Goal: Transaction & Acquisition: Book appointment/travel/reservation

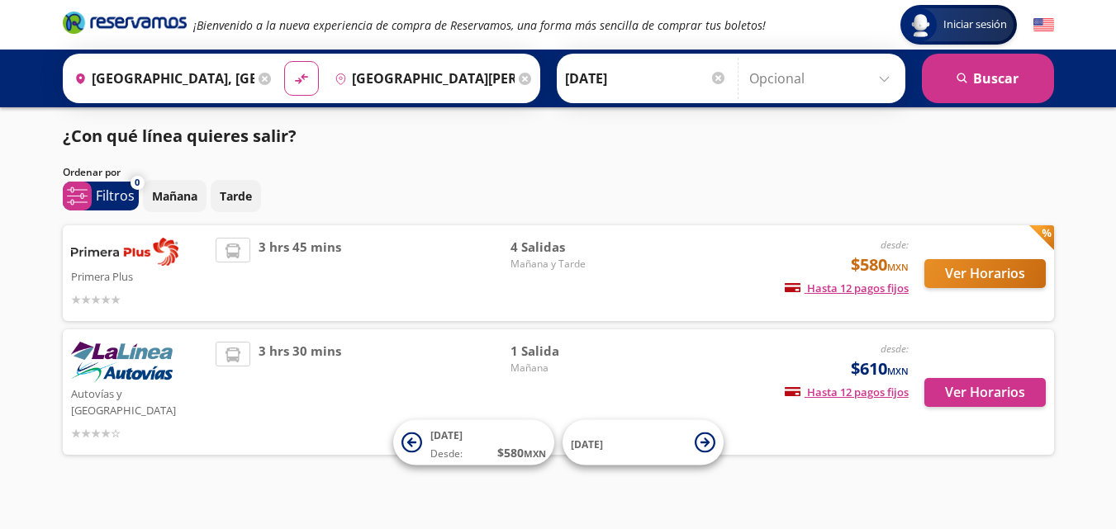
click at [865, 142] on div "¿Con qué línea quieres salir?" at bounding box center [558, 136] width 991 height 25
click at [937, 272] on button "Ver Horarios" at bounding box center [984, 273] width 121 height 29
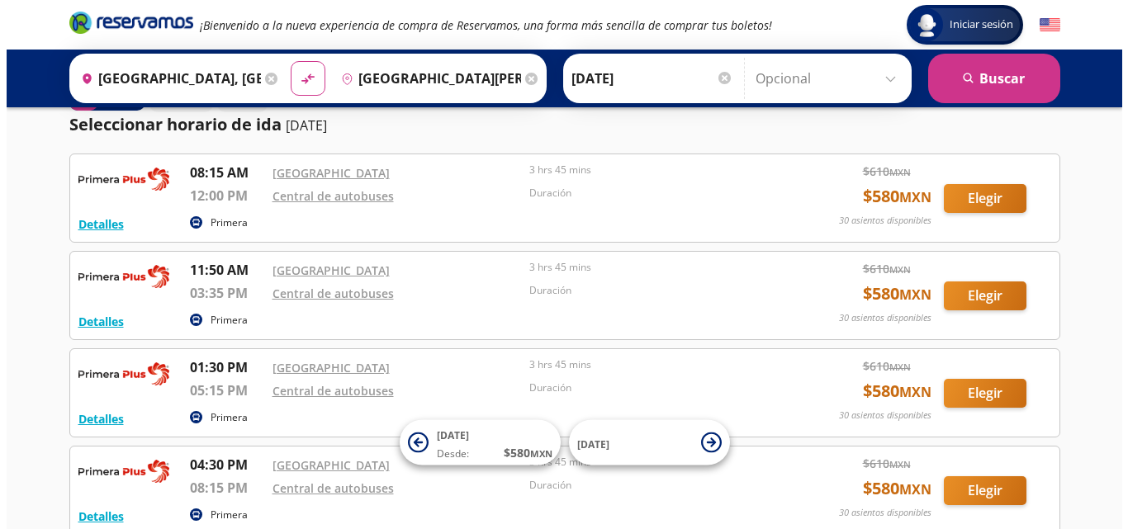
scroll to position [46, 0]
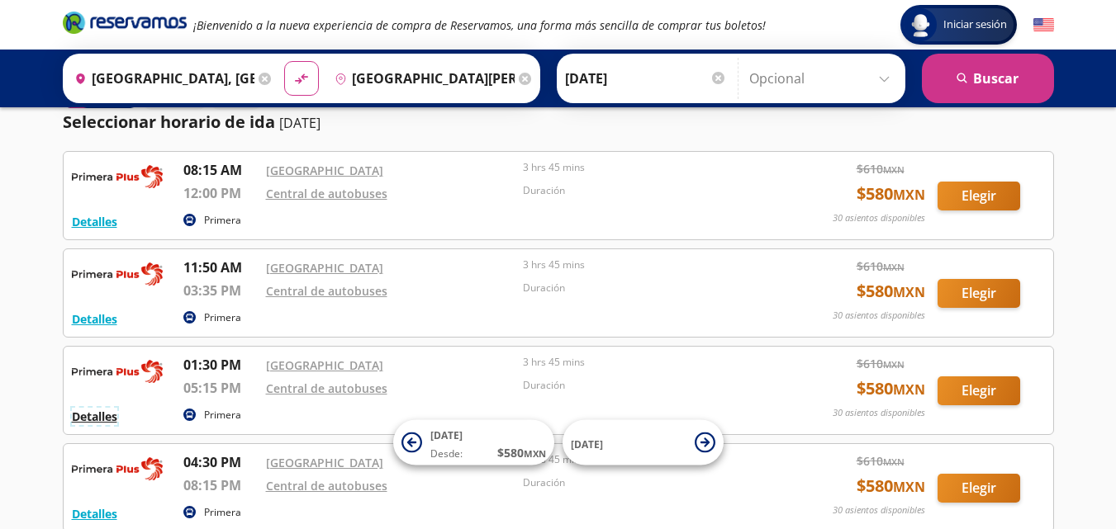
click at [96, 415] on button "Detalles" at bounding box center [94, 416] width 45 height 17
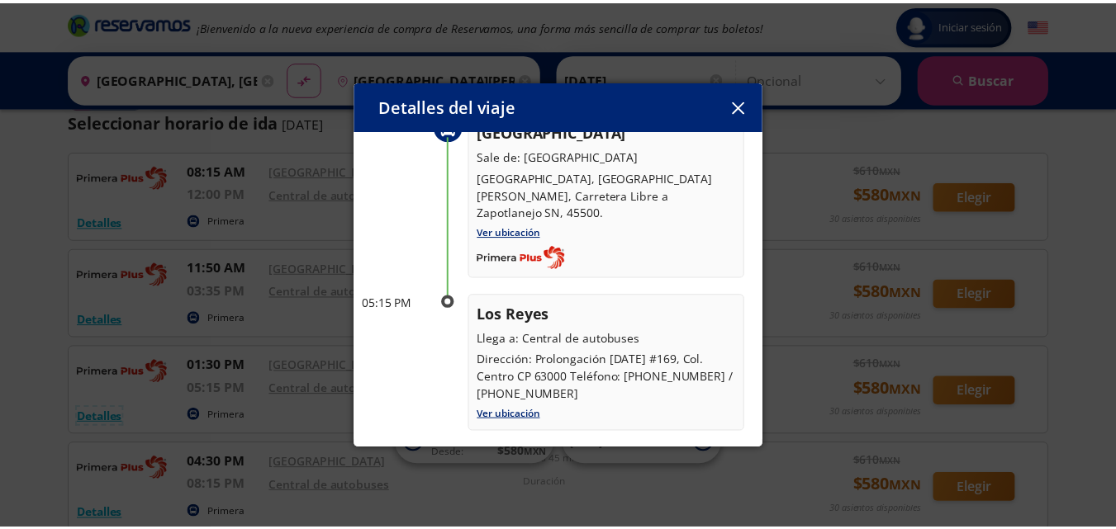
scroll to position [95, 0]
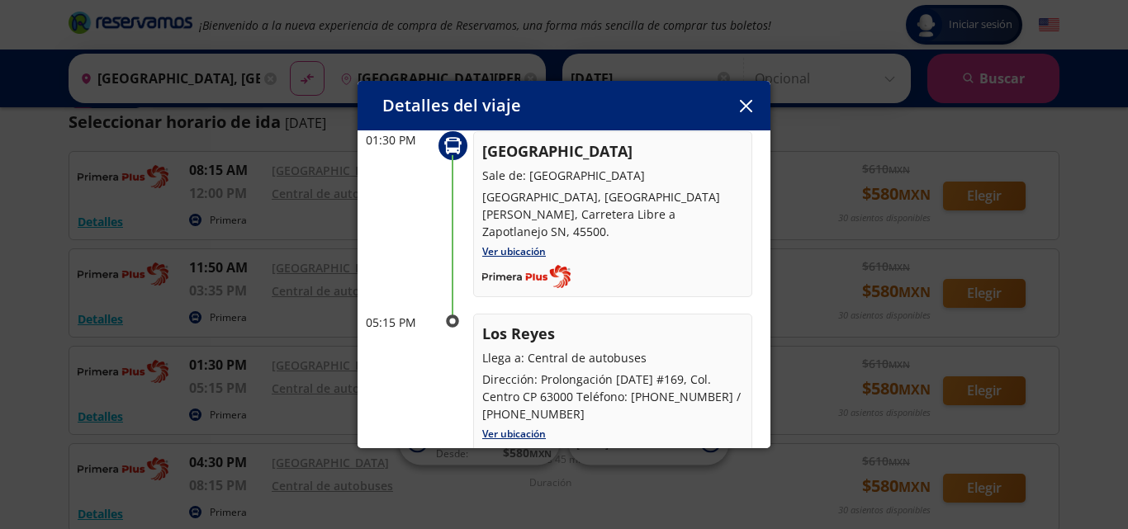
click at [747, 111] on icon "button" at bounding box center [746, 106] width 12 height 12
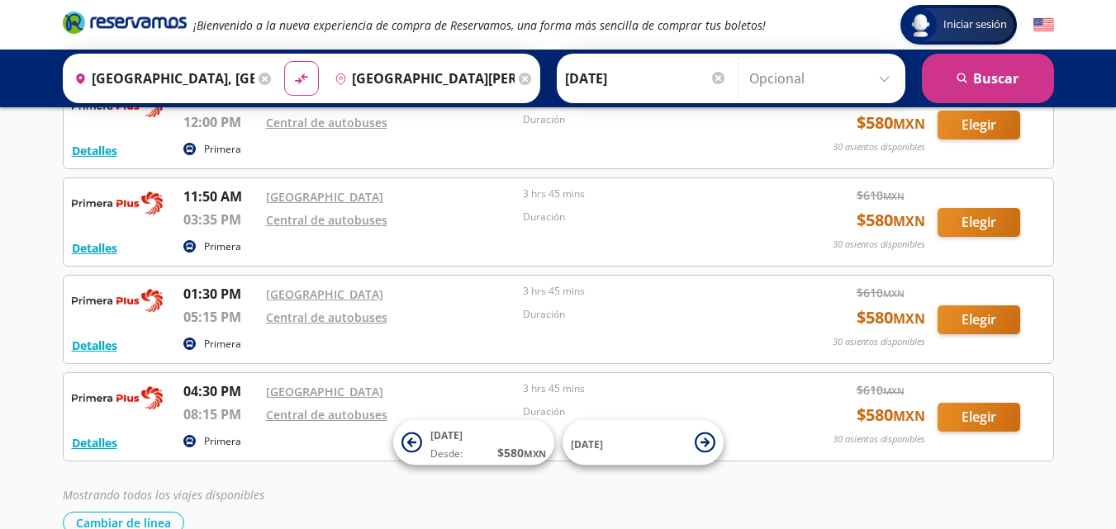
scroll to position [88, 0]
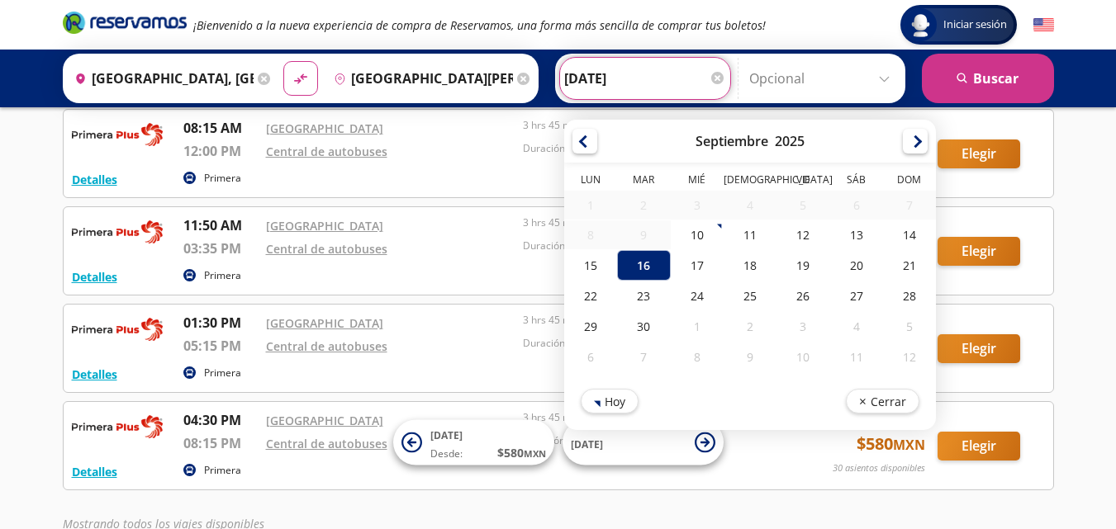
click at [614, 78] on input "[DATE]" at bounding box center [645, 78] width 162 height 41
click at [856, 236] on div "13" at bounding box center [855, 235] width 53 height 31
type input "[DATE]"
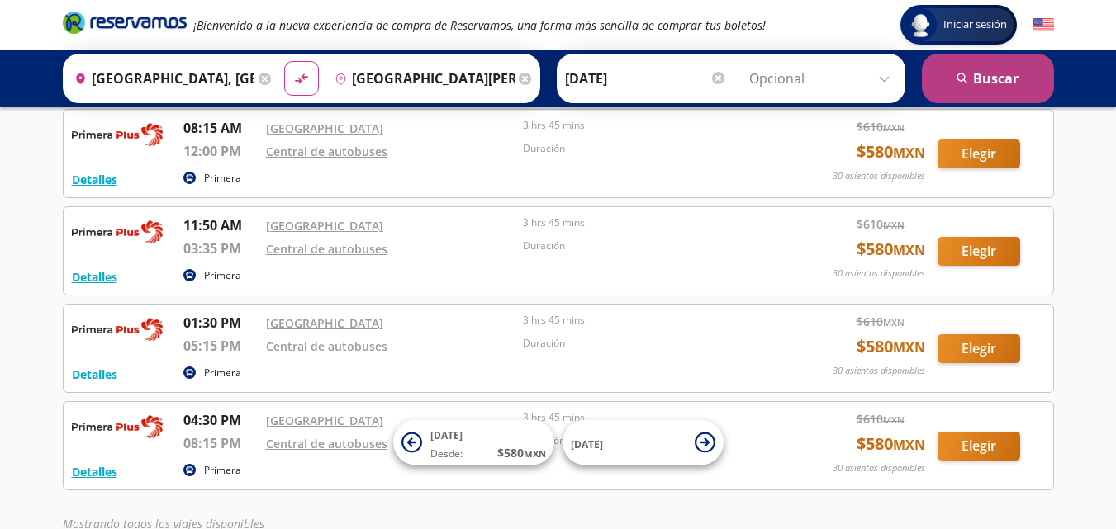
click at [947, 78] on button "search [GEOGRAPHIC_DATA]" at bounding box center [988, 79] width 132 height 50
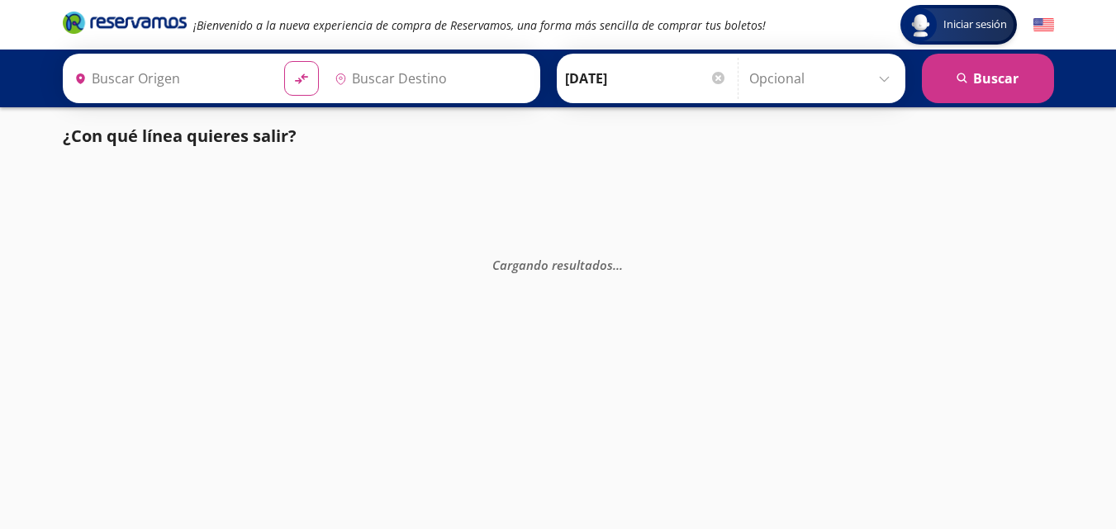
type input "[GEOGRAPHIC_DATA], [GEOGRAPHIC_DATA]"
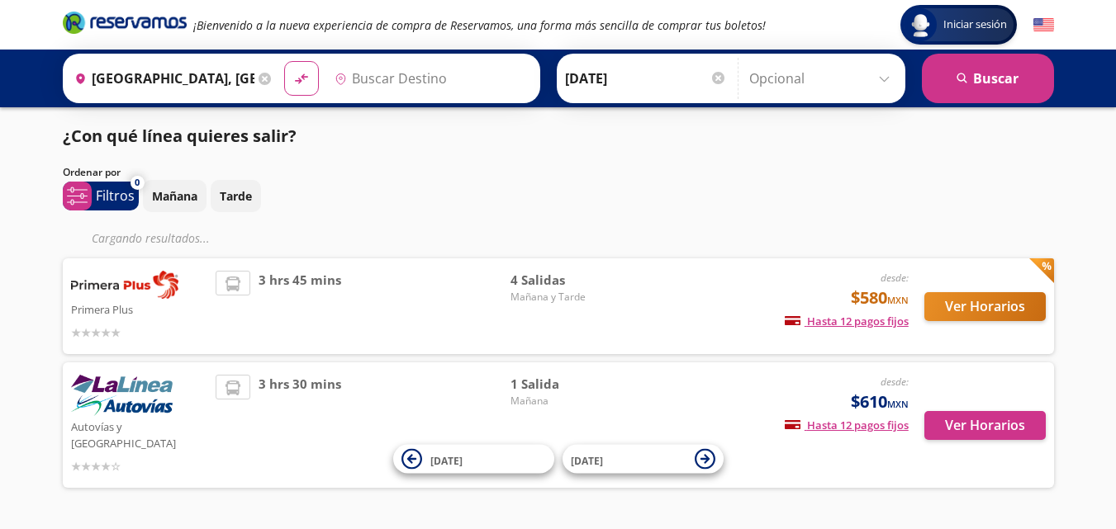
type input "[GEOGRAPHIC_DATA][PERSON_NAME], [GEOGRAPHIC_DATA]"
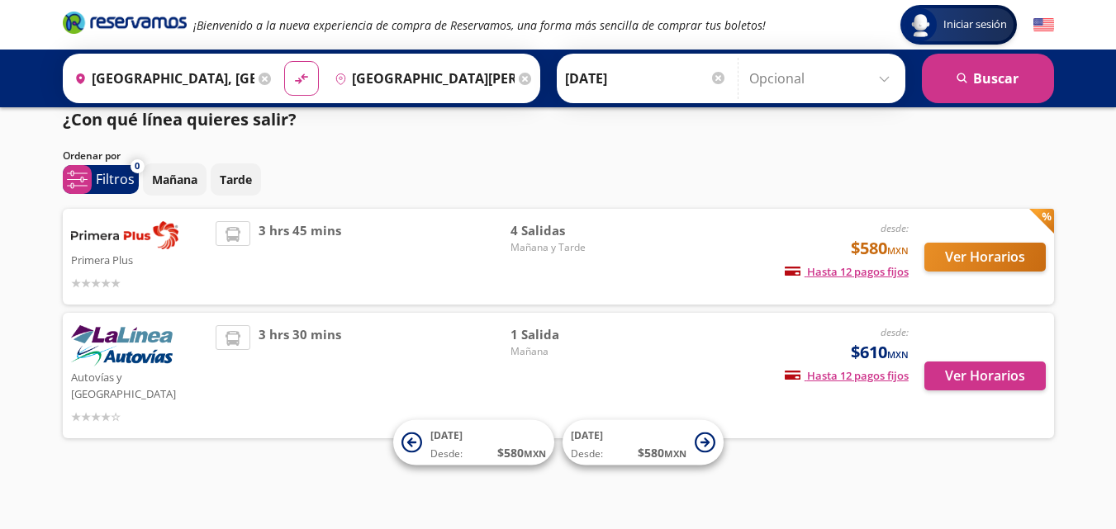
scroll to position [1, 0]
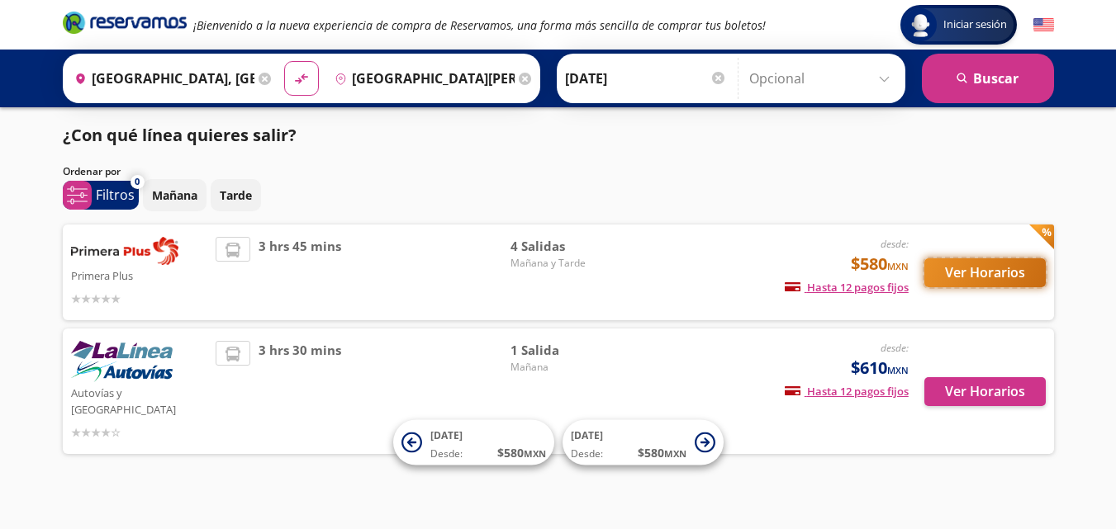
click at [931, 281] on button "Ver Horarios" at bounding box center [984, 272] width 121 height 29
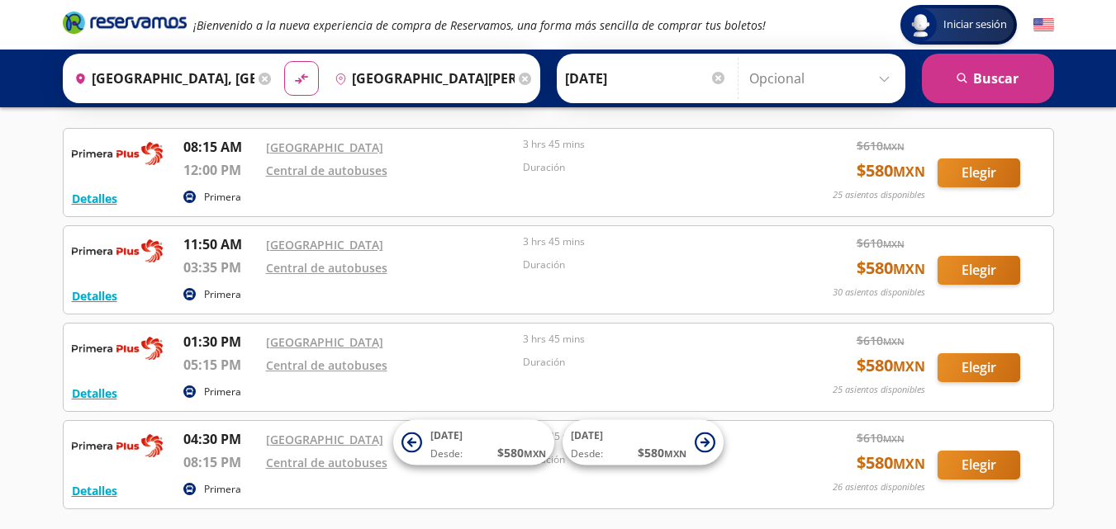
scroll to position [70, 0]
